Goal: Entertainment & Leisure: Consume media (video, audio)

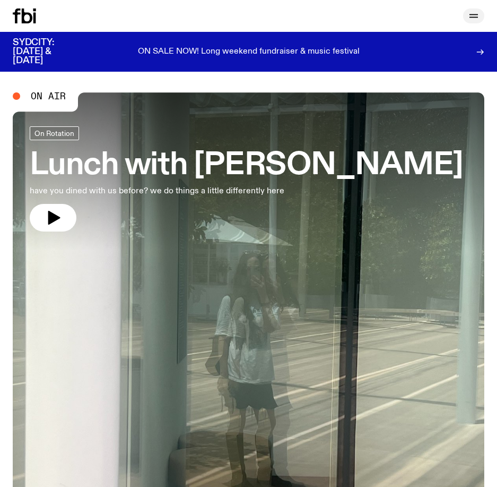
click at [477, 23] on button "button" at bounding box center [473, 15] width 21 height 15
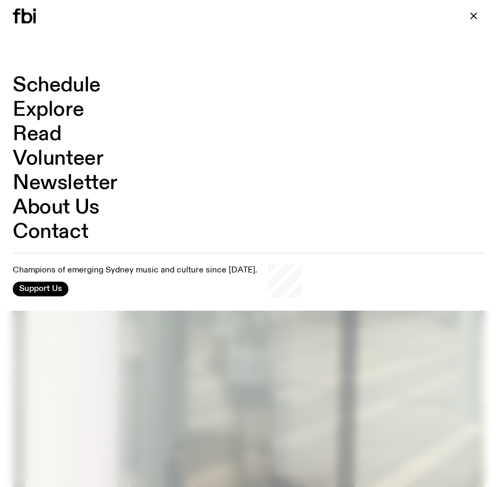
click at [42, 104] on link "Explore" at bounding box center [48, 110] width 71 height 20
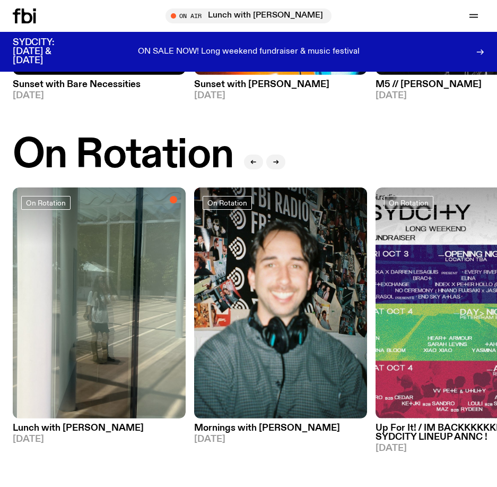
scroll to position [319, 0]
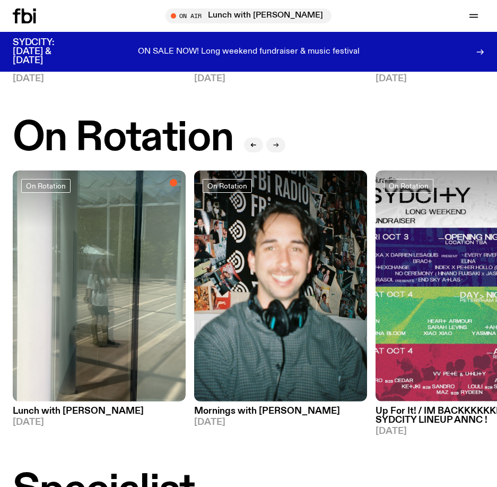
click at [272, 141] on button "button" at bounding box center [276, 145] width 19 height 15
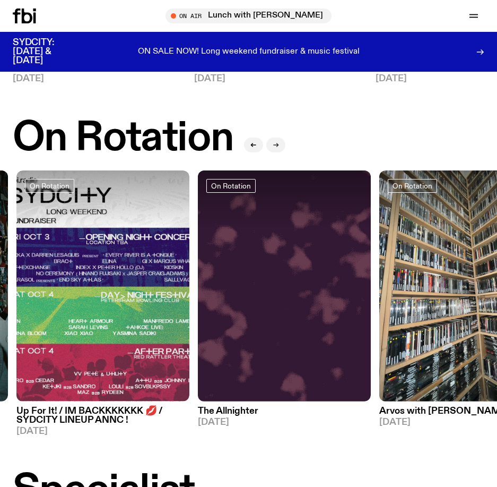
click at [272, 141] on button "button" at bounding box center [276, 145] width 19 height 15
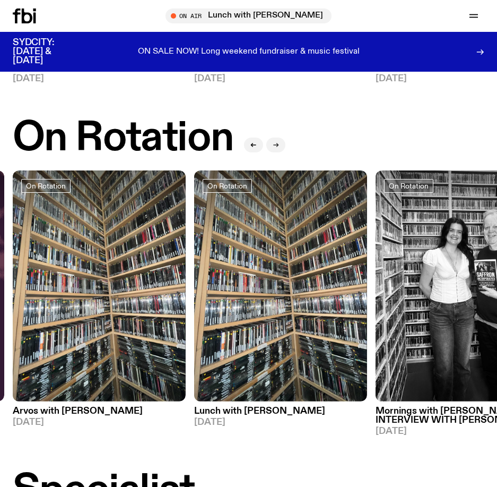
click at [272, 141] on button "button" at bounding box center [276, 145] width 19 height 15
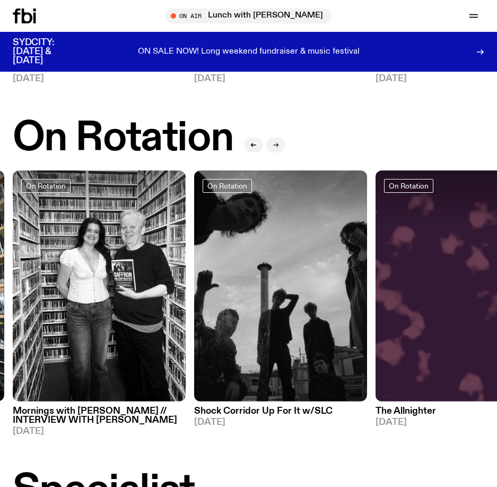
click at [272, 141] on button "button" at bounding box center [276, 145] width 19 height 15
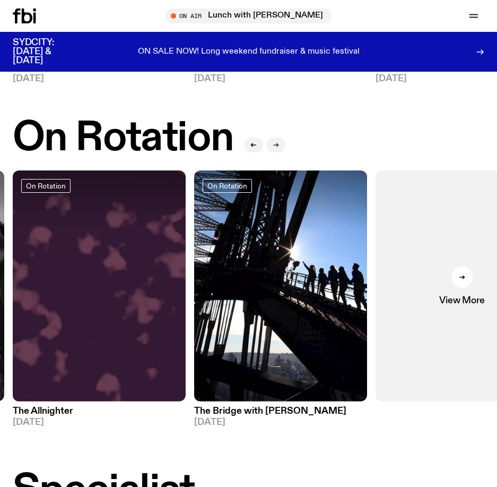
click at [272, 141] on button "button" at bounding box center [276, 145] width 19 height 15
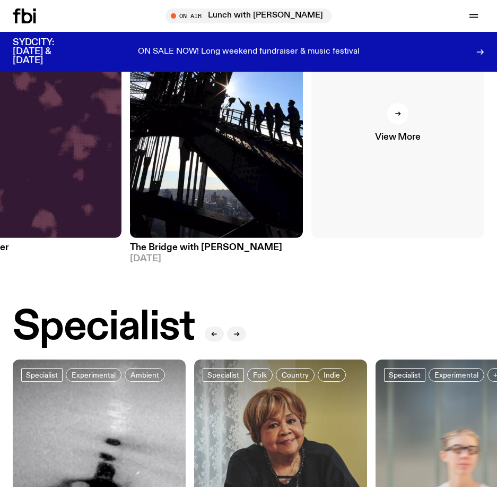
scroll to position [407, 0]
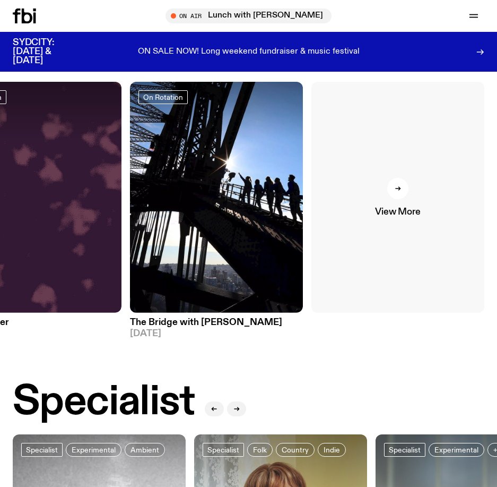
click at [398, 199] on link "View More" at bounding box center [398, 197] width 173 height 231
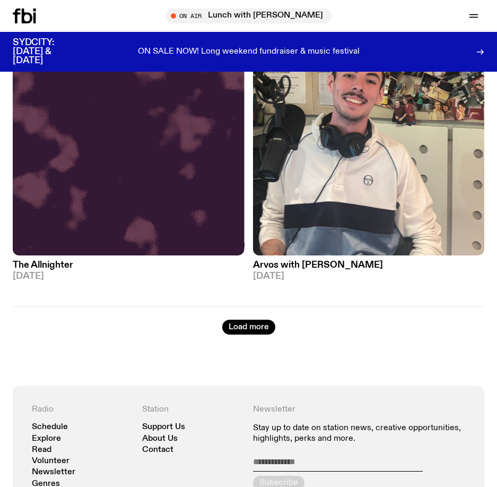
scroll to position [4300, 0]
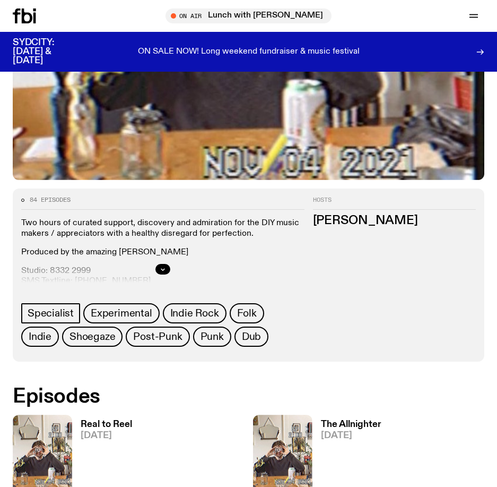
scroll to position [319, 0]
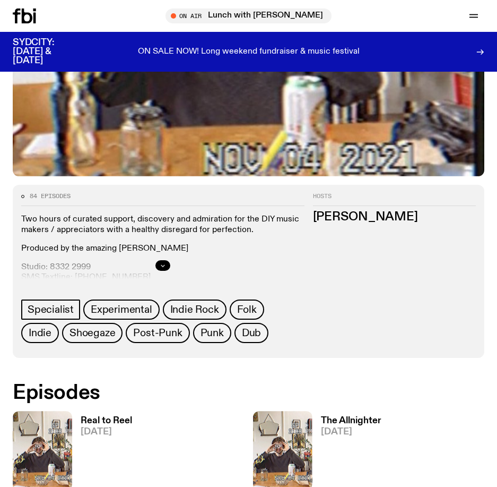
click at [161, 268] on icon "button" at bounding box center [163, 265] width 6 height 6
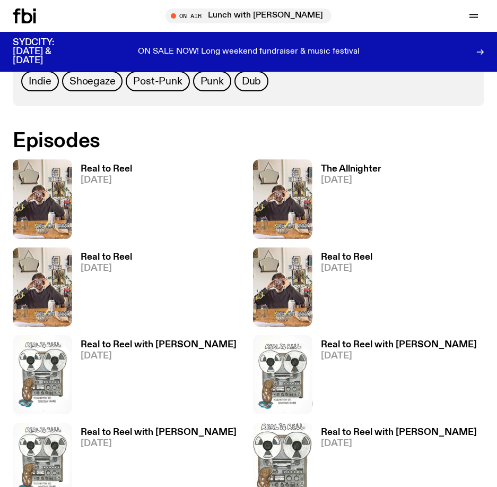
scroll to position [637, 0]
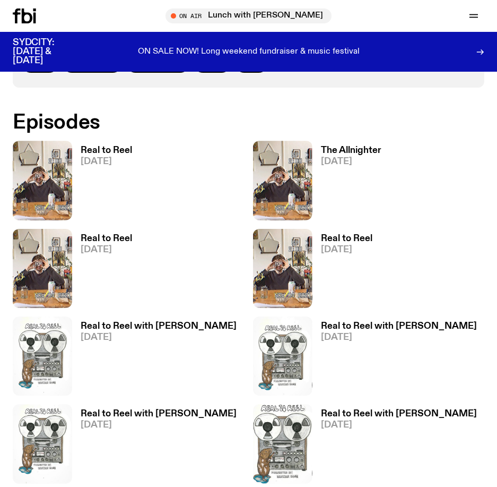
click at [350, 160] on span "[DATE]" at bounding box center [351, 161] width 61 height 9
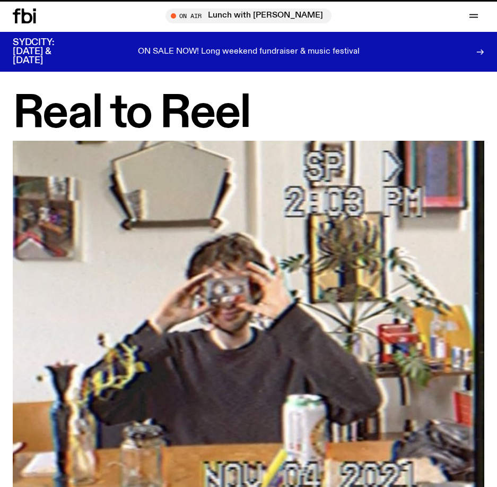
scroll to position [637, 0]
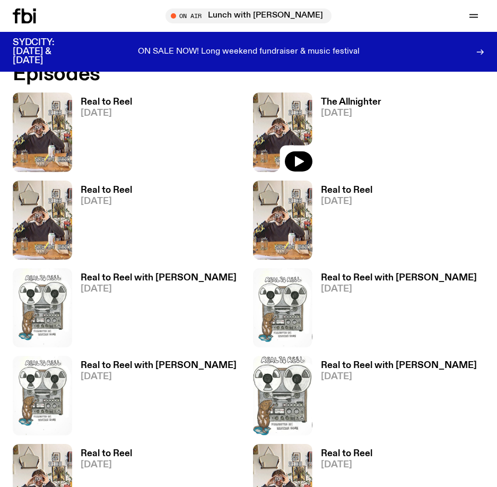
click at [268, 138] on img at bounding box center [282, 131] width 59 height 79
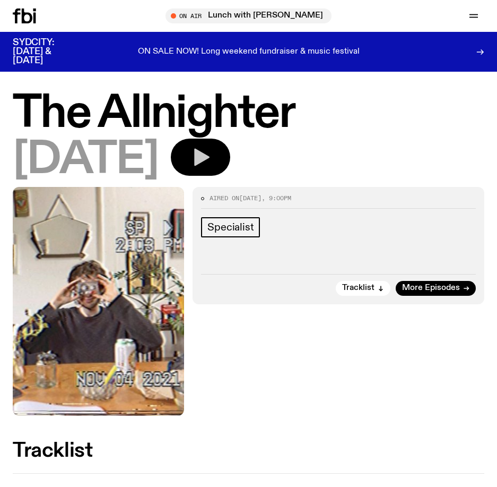
click at [210, 152] on icon "button" at bounding box center [201, 158] width 15 height 18
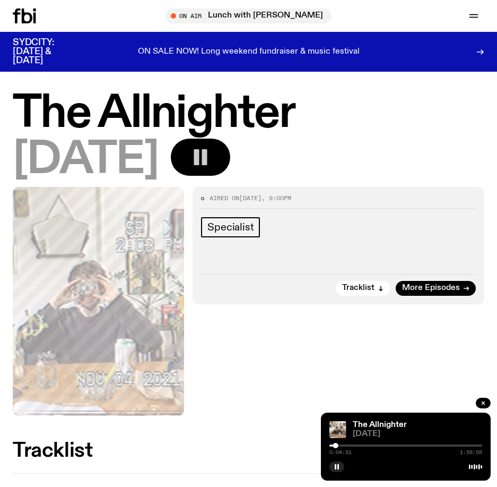
click at [341, 445] on div at bounding box center [406, 445] width 153 height 2
click at [348, 446] on div at bounding box center [406, 445] width 153 height 2
